Goal: Navigation & Orientation: Find specific page/section

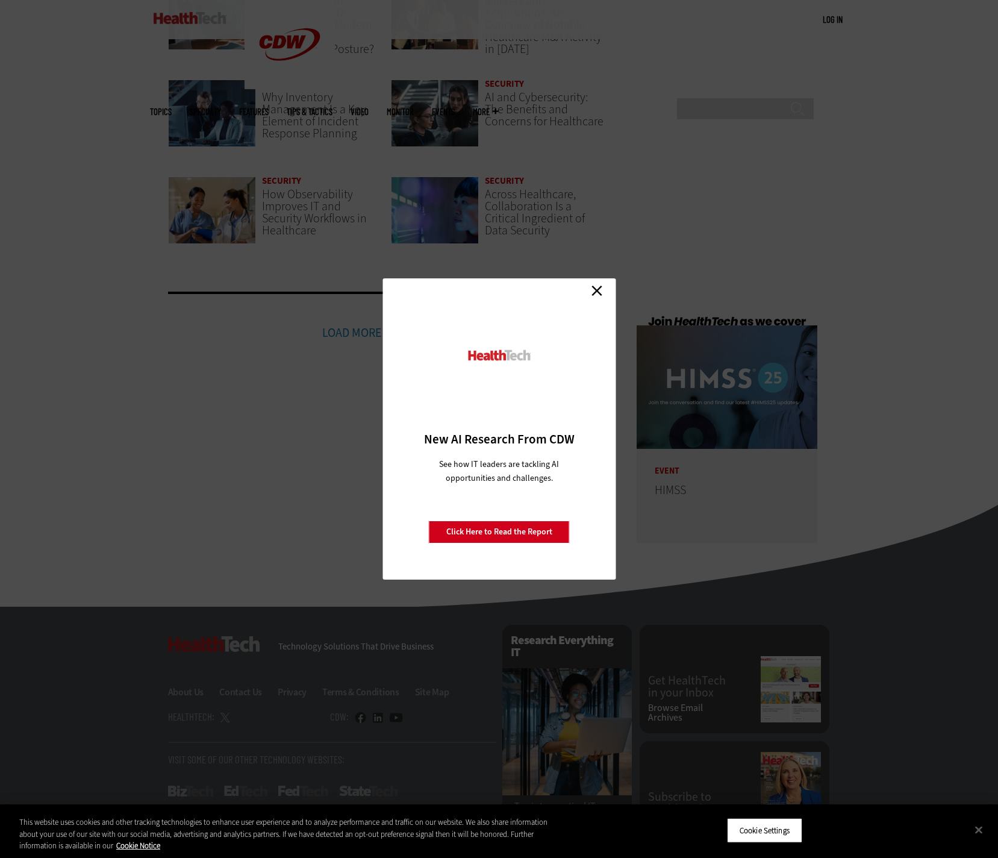
scroll to position [2641, 0]
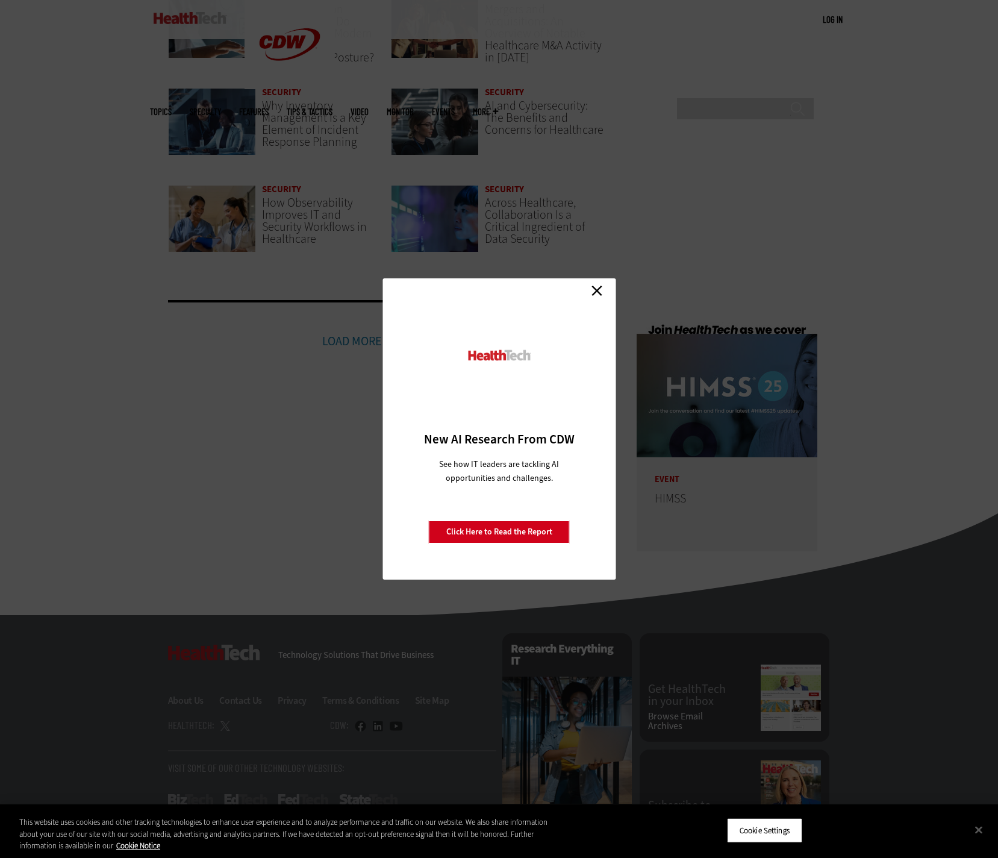
click at [595, 291] on link "Close" at bounding box center [597, 290] width 18 height 18
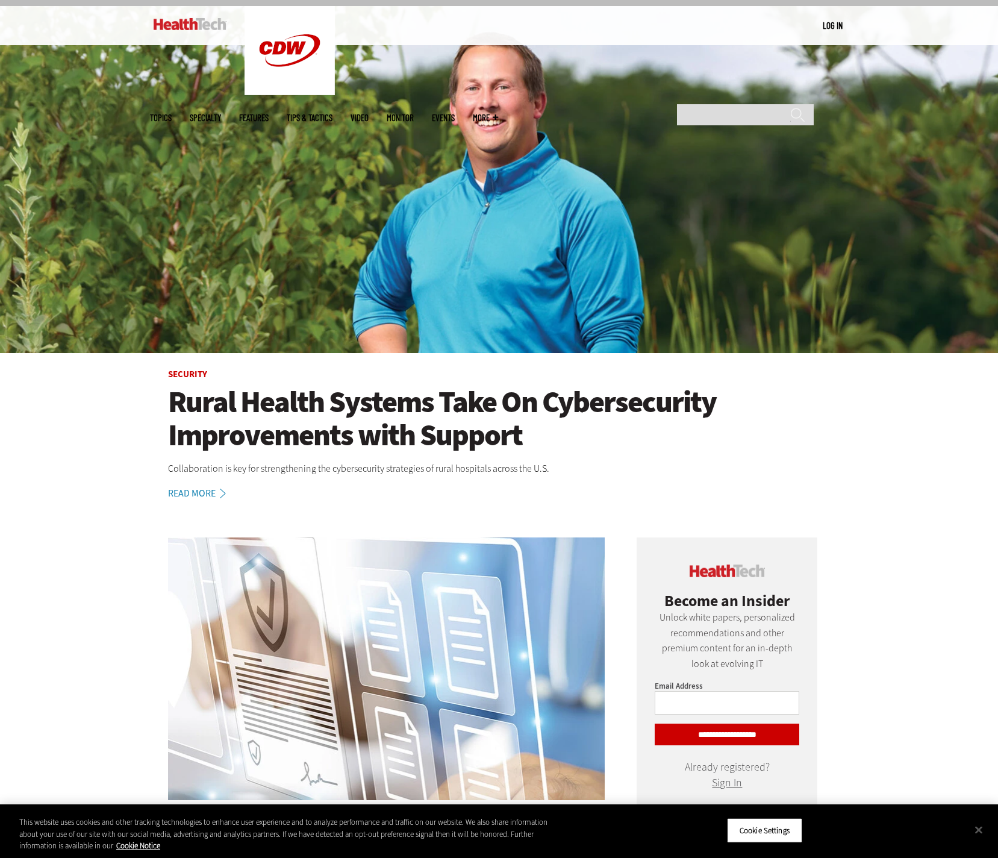
scroll to position [0, 0]
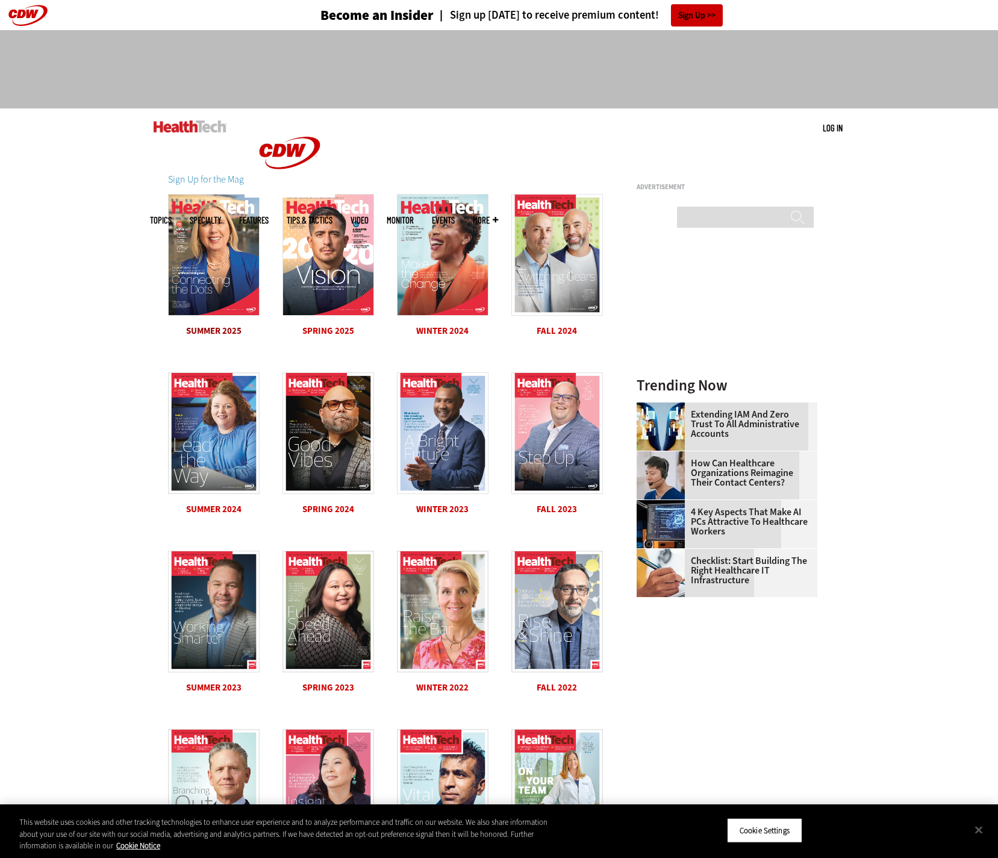
click at [211, 331] on span "Summer 2025" at bounding box center [213, 331] width 55 height 12
